Goal: Entertainment & Leisure: Consume media (video, audio)

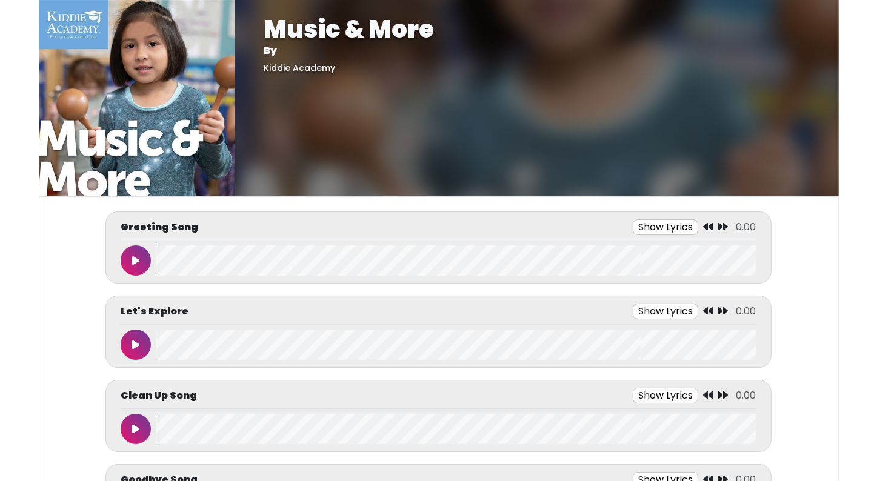
click at [133, 253] on button at bounding box center [136, 261] width 30 height 30
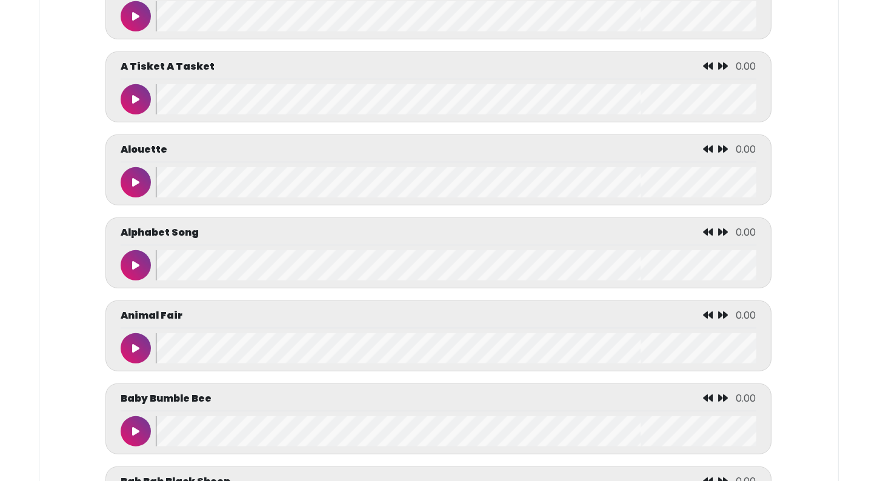
scroll to position [582, 0]
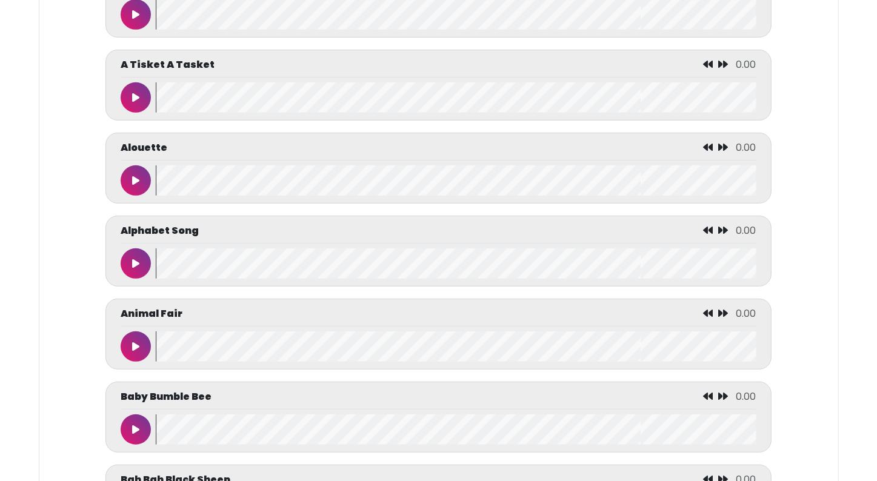
click at [132, 259] on icon at bounding box center [135, 264] width 7 height 10
click at [133, 259] on icon at bounding box center [136, 264] width 6 height 10
click at [135, 259] on icon at bounding box center [135, 264] width 7 height 10
click at [141, 255] on button at bounding box center [136, 264] width 30 height 30
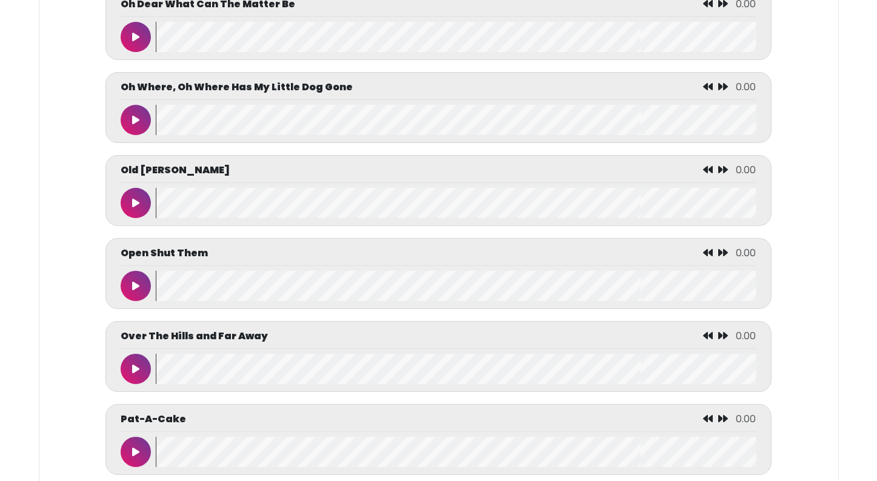
scroll to position [5607, 0]
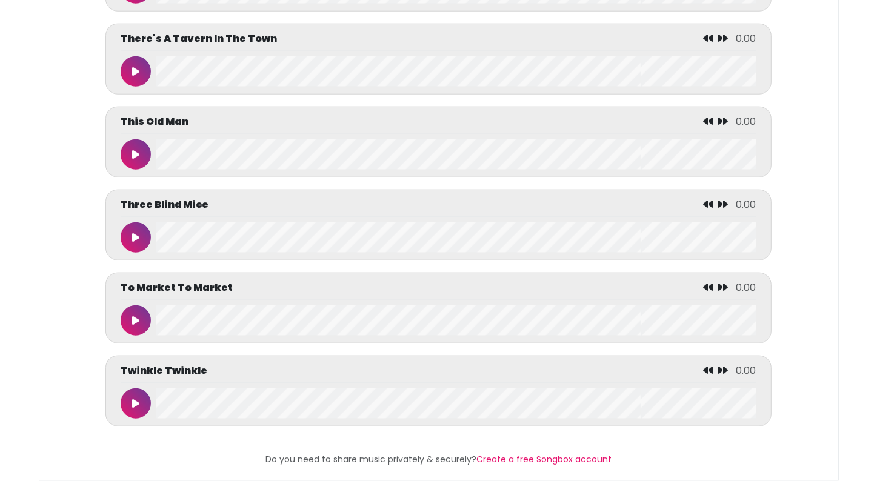
click at [139, 390] on button at bounding box center [136, 404] width 30 height 30
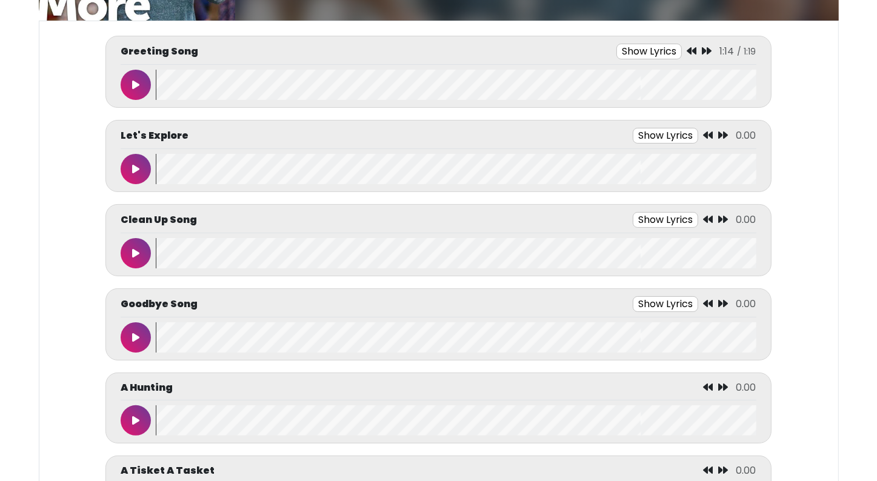
scroll to position [175, 0]
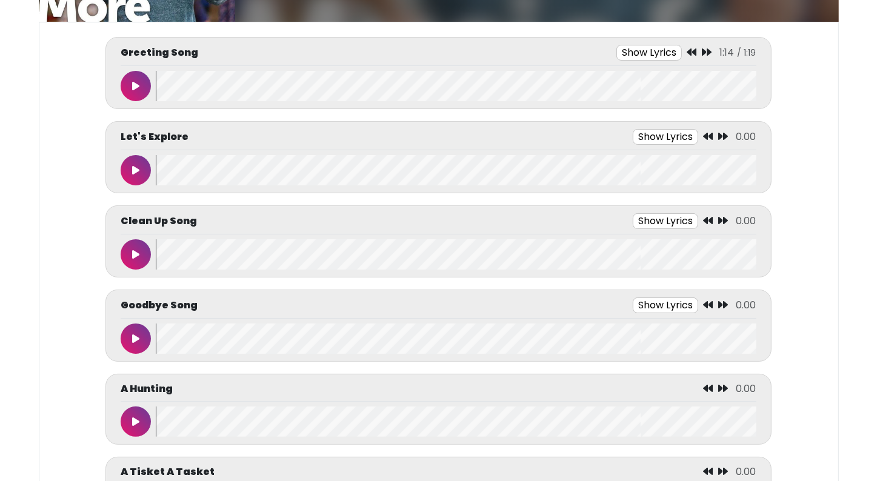
click at [132, 334] on icon at bounding box center [135, 339] width 7 height 10
click at [133, 334] on icon at bounding box center [136, 339] width 6 height 10
